Goal: Entertainment & Leisure: Browse casually

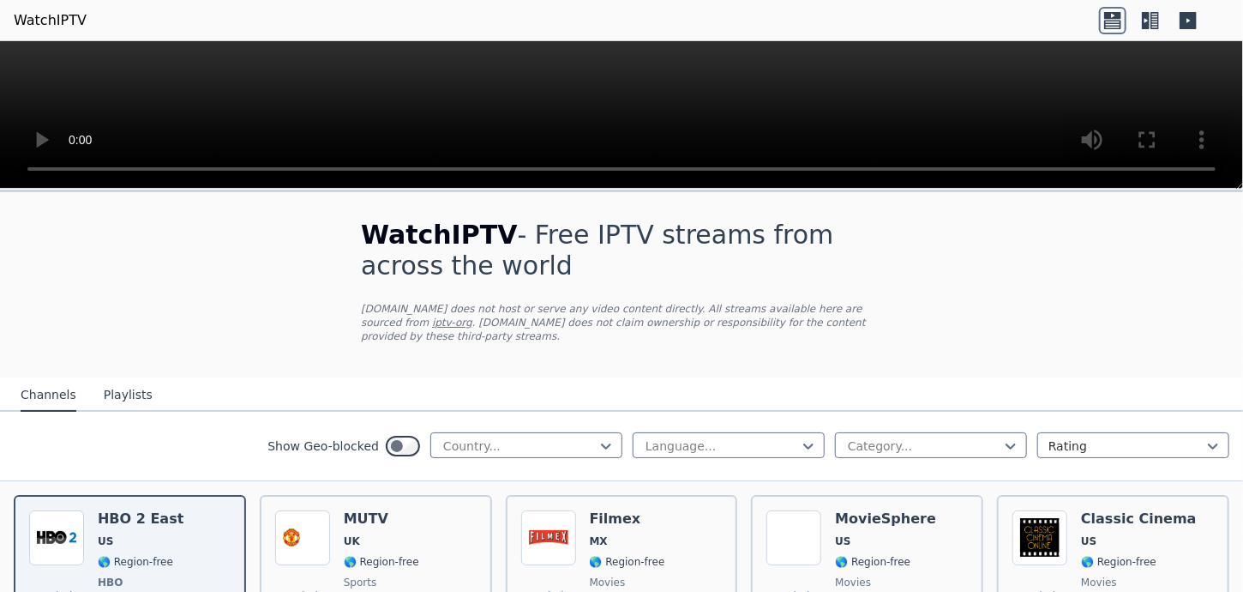
scroll to position [429, 0]
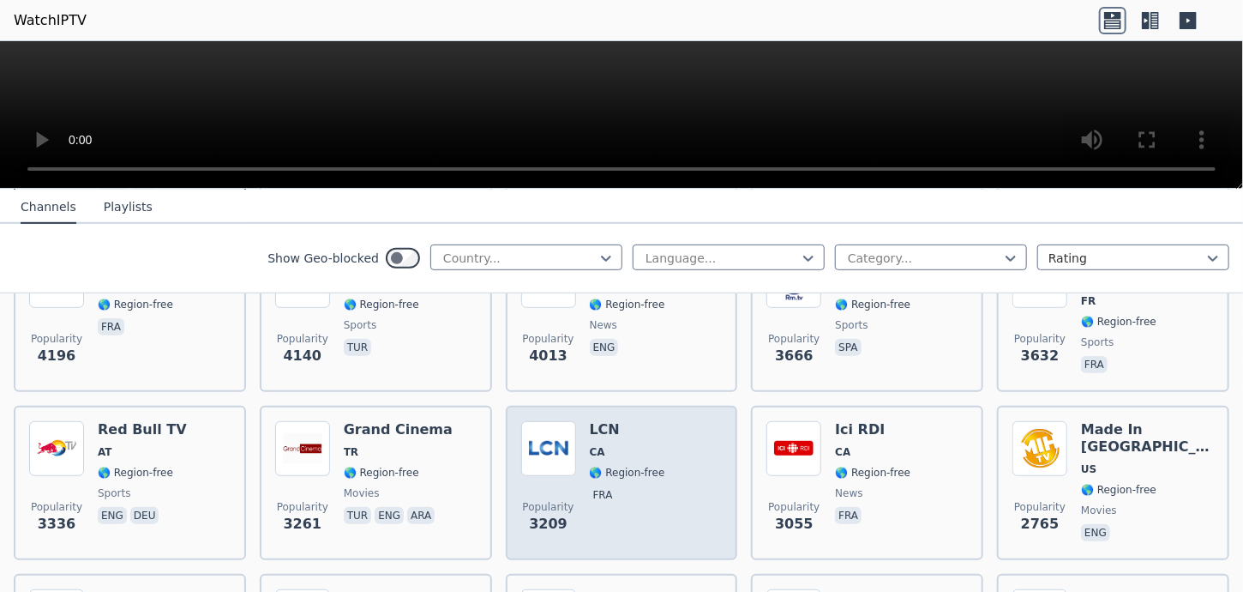
click at [665, 487] on div "Popularity 3209 LCN CA 🌎 Region-free fra" at bounding box center [621, 482] width 201 height 123
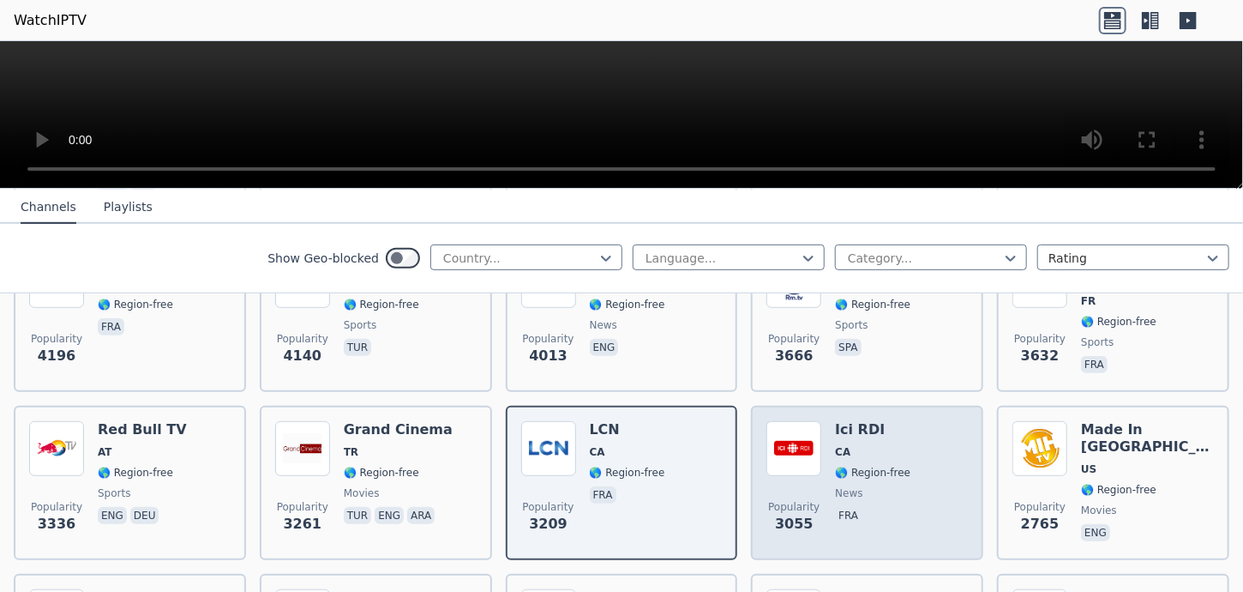
click at [899, 484] on div "Popularity [STREET_ADDRESS] 🌎 Region-free news fra" at bounding box center [867, 482] width 201 height 123
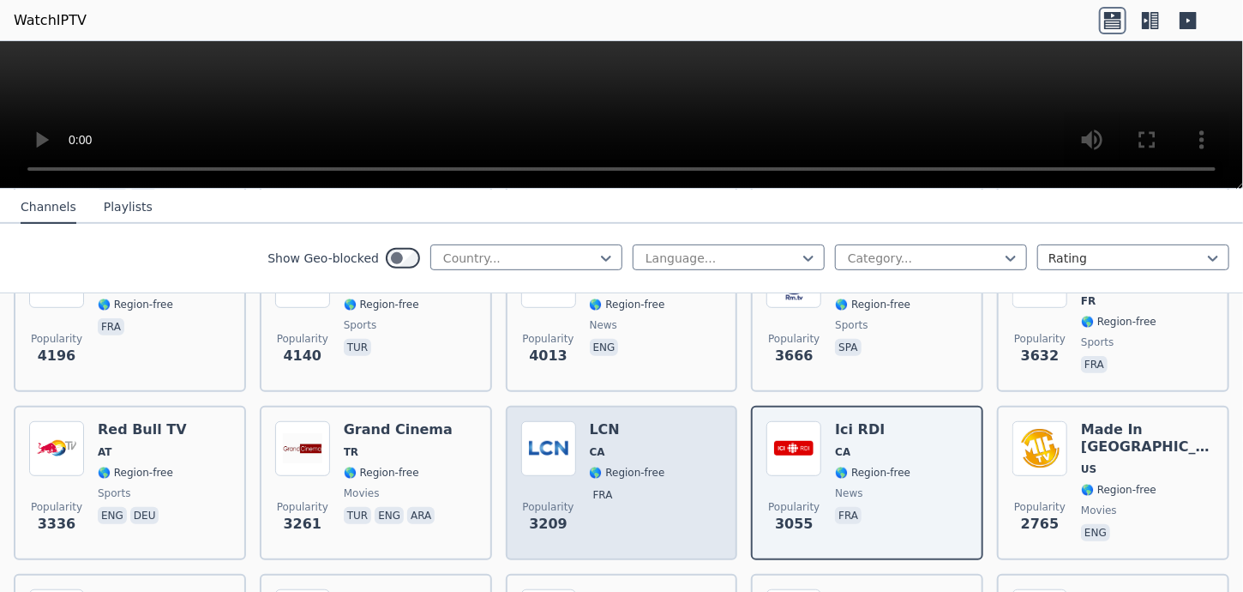
click at [685, 472] on div "Popularity 3209 LCN CA 🌎 Region-free fra" at bounding box center [621, 482] width 201 height 123
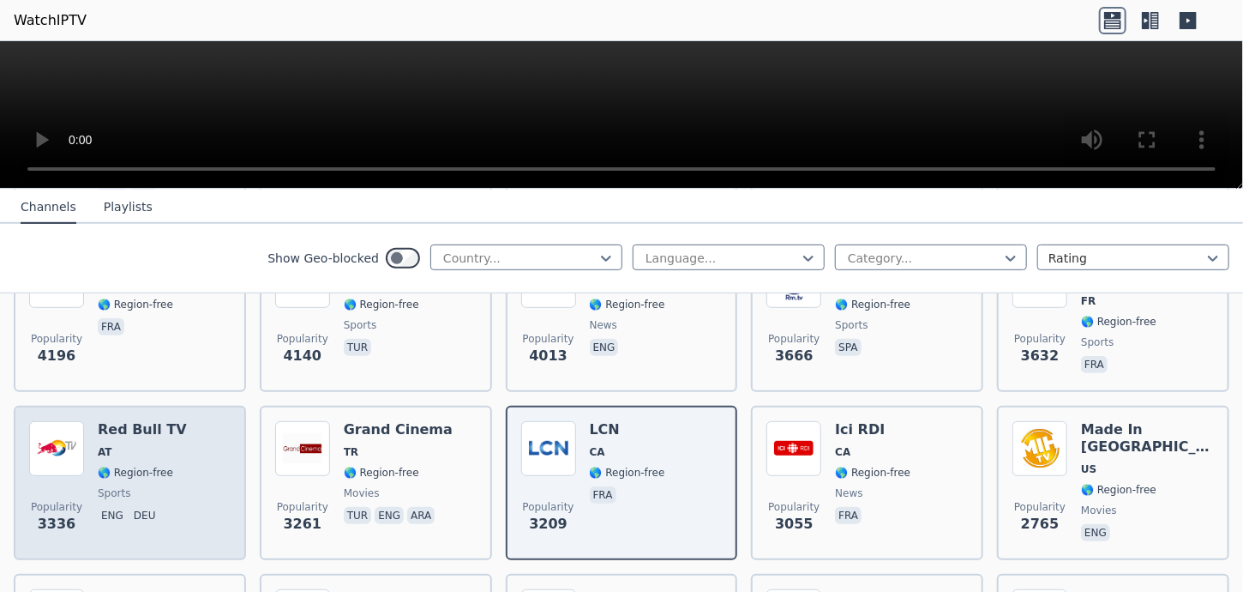
click at [190, 459] on div "Popularity 3336 Red Bull TV AT 🌎 Region-free sports eng deu" at bounding box center [129, 482] width 201 height 123
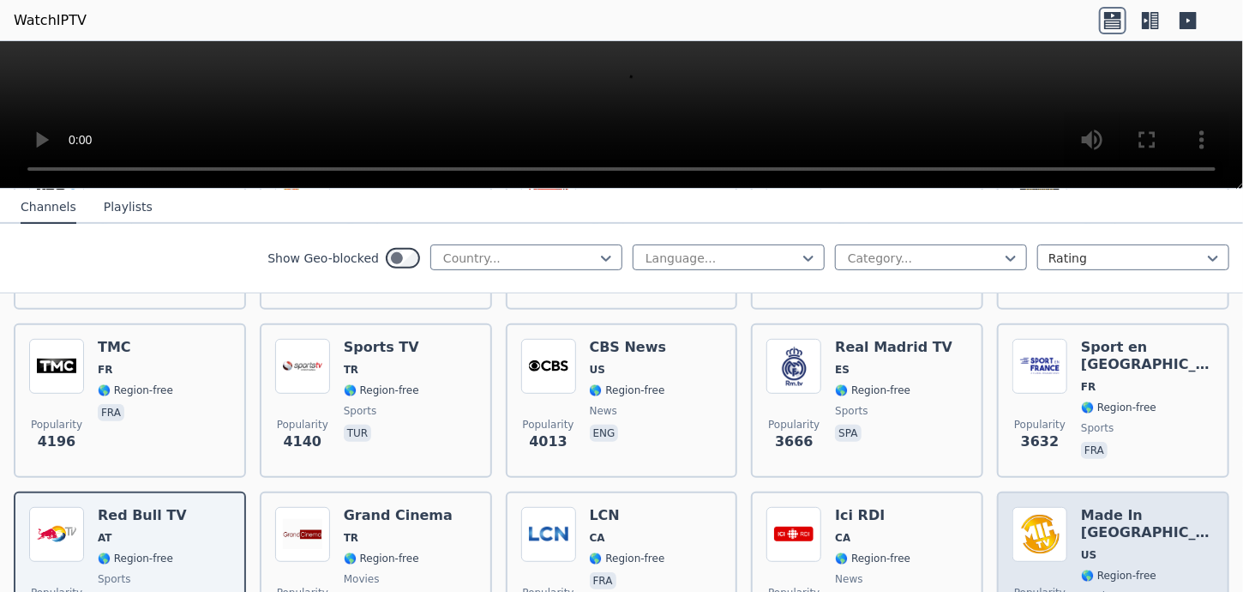
scroll to position [343, 0]
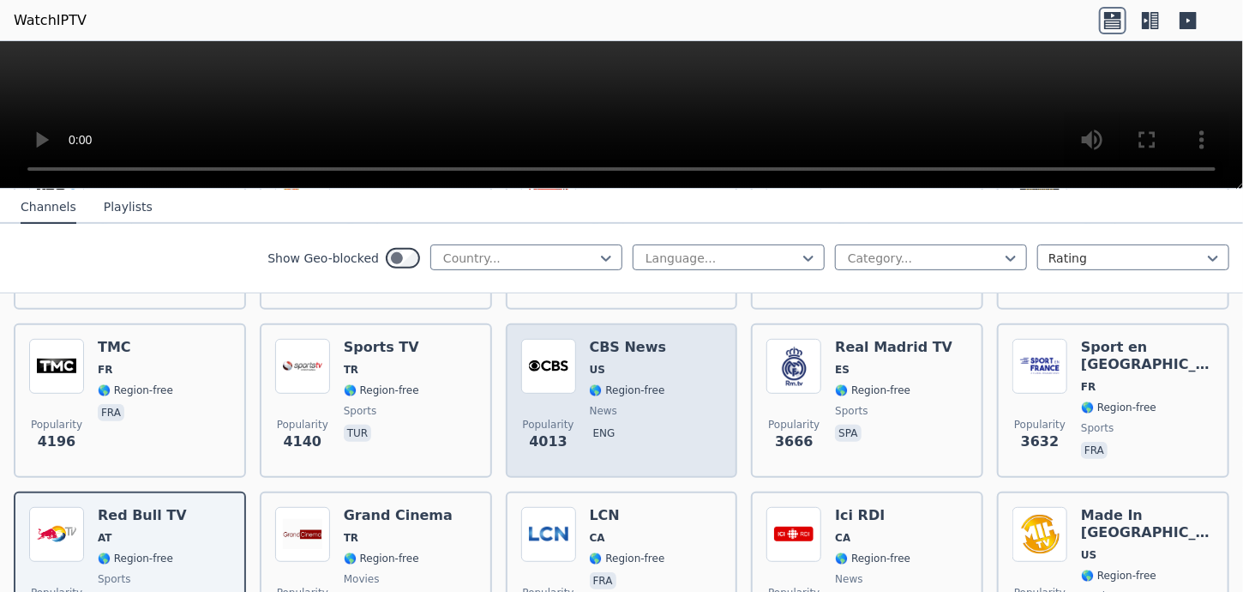
click at [658, 391] on div "Popularity 4013 CBS News US 🌎 Region-free news eng" at bounding box center [621, 400] width 201 height 123
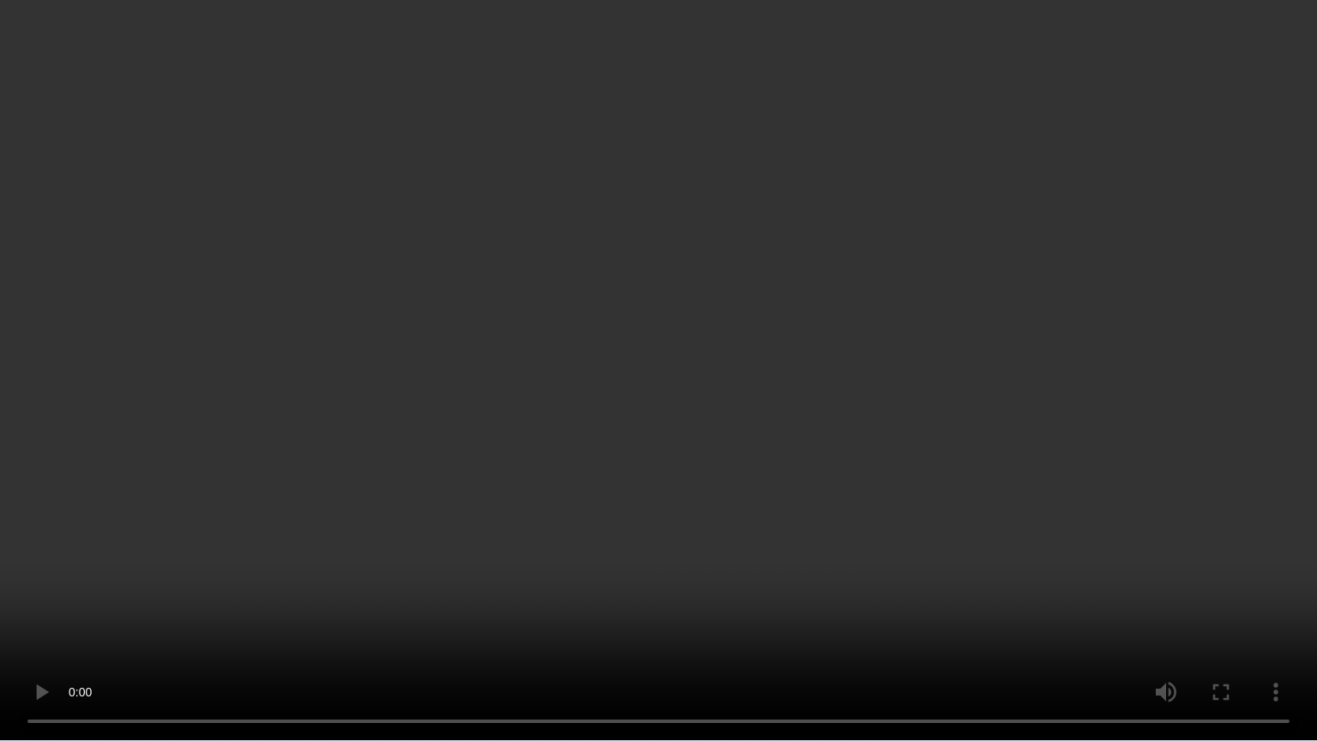
click at [1235, 234] on video at bounding box center [658, 370] width 1317 height 741
click at [1224, 233] on video at bounding box center [658, 370] width 1317 height 741
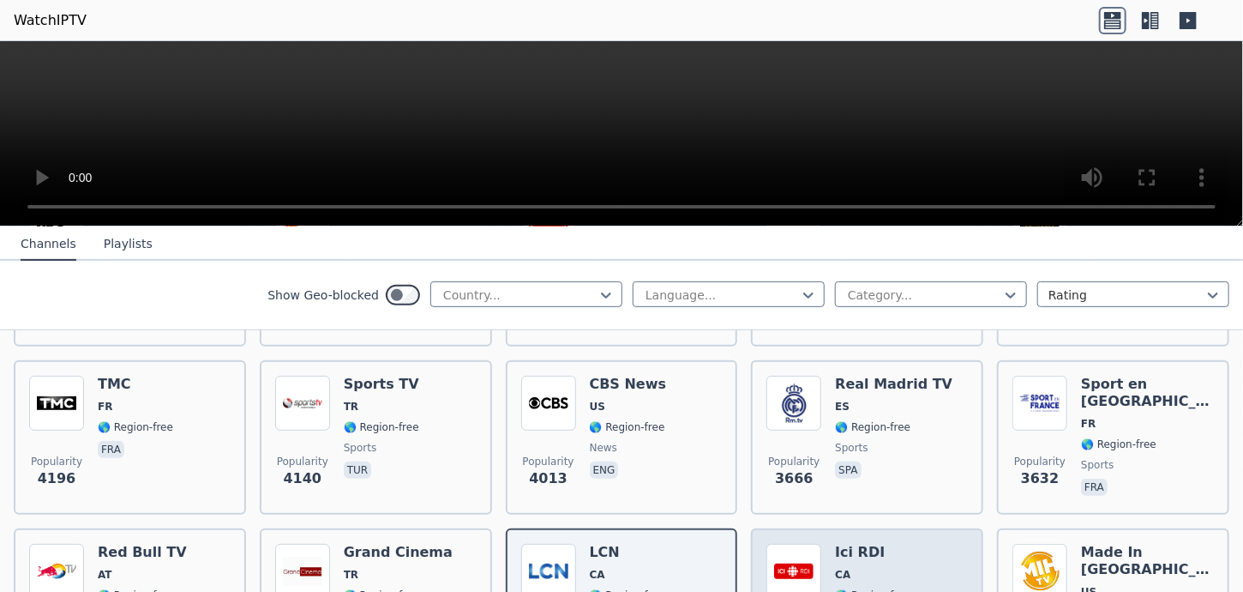
click at [893, 568] on span "CA" at bounding box center [872, 575] width 75 height 14
